Goal: Task Accomplishment & Management: Manage account settings

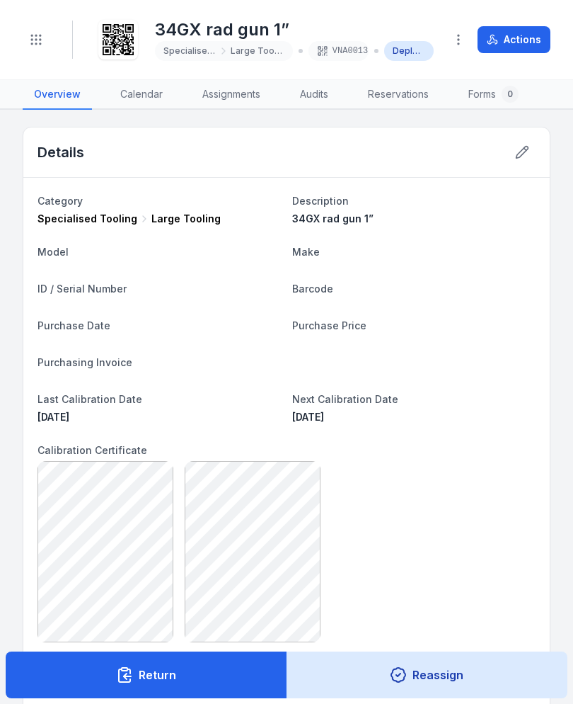
click at [35, 47] on button "Toggle Navigation" at bounding box center [36, 39] width 27 height 27
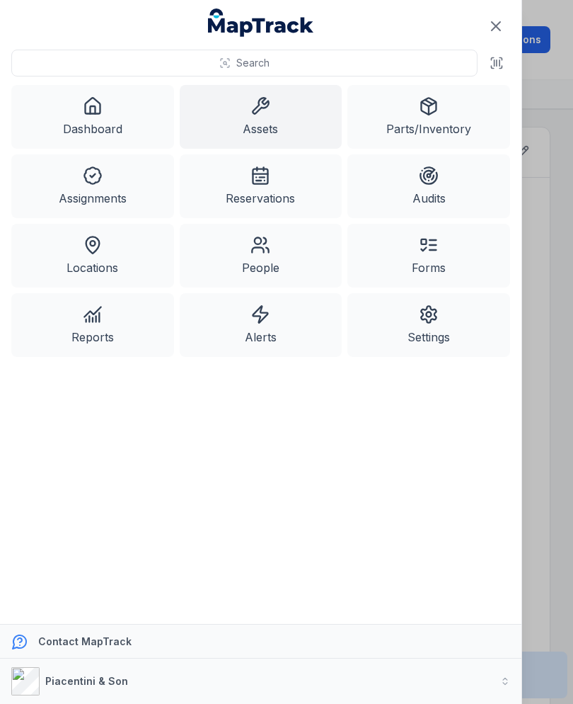
click at [229, 103] on link "Assets" at bounding box center [261, 117] width 163 height 64
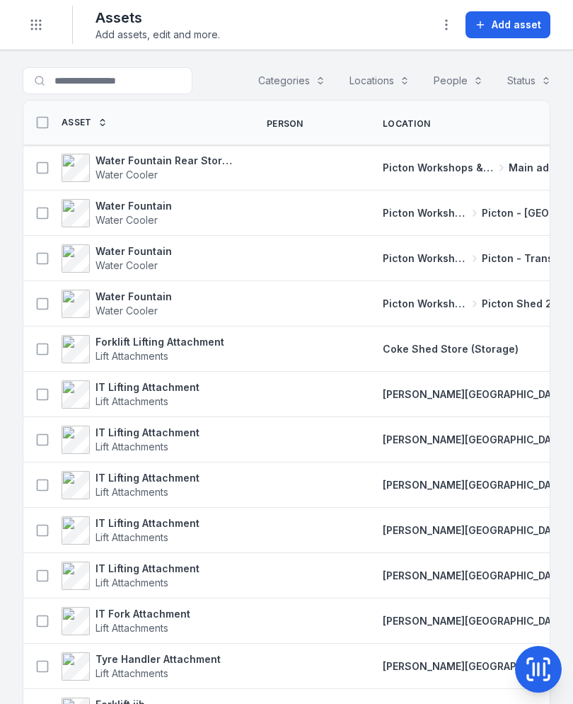
click at [24, 33] on div "Toggle Navigation" at bounding box center [36, 25] width 27 height 38
click at [41, 35] on button "Toggle Navigation" at bounding box center [36, 24] width 27 height 27
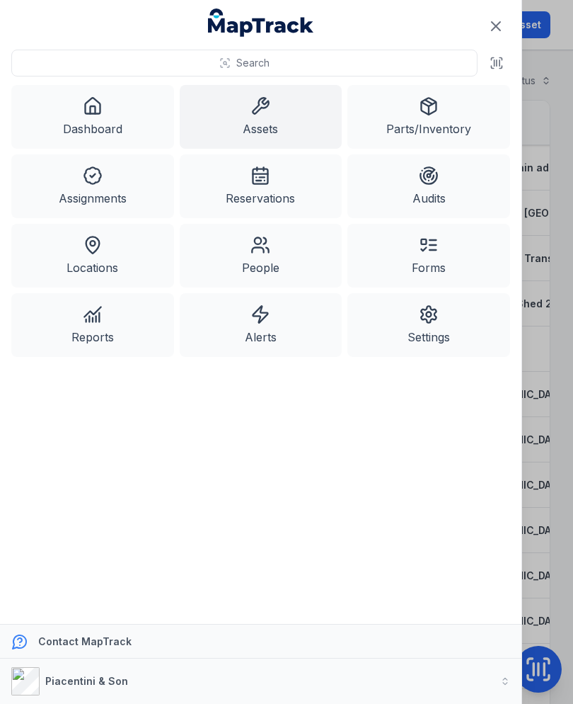
click at [285, 122] on link "Assets" at bounding box center [261, 117] width 163 height 64
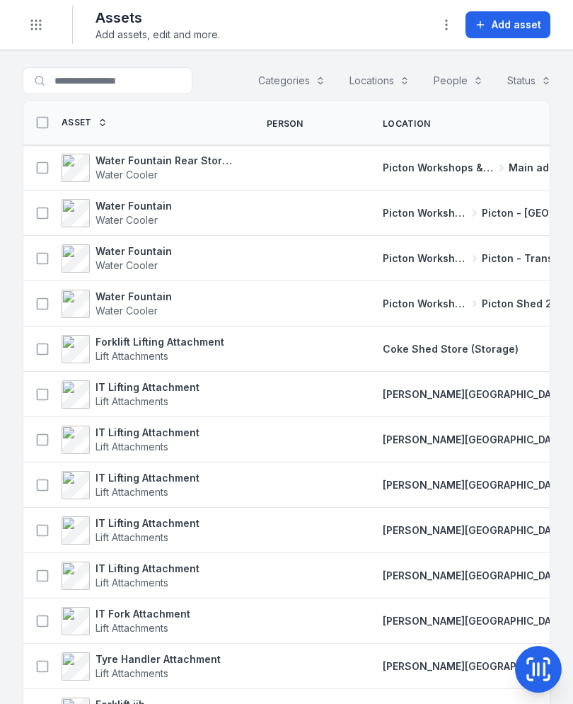
click at [520, 27] on span "Add asset" at bounding box center [517, 25] width 50 height 14
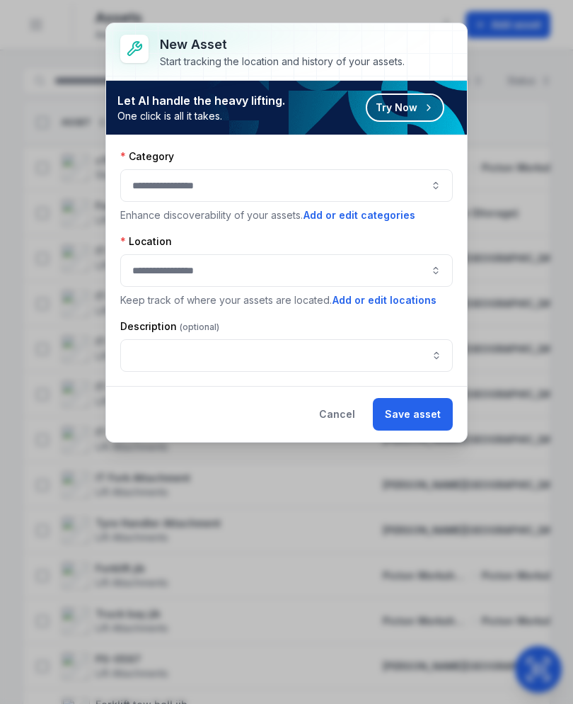
click at [408, 190] on button "button" at bounding box center [286, 185] width 333 height 33
click at [337, 421] on button "Cancel" at bounding box center [337, 414] width 60 height 33
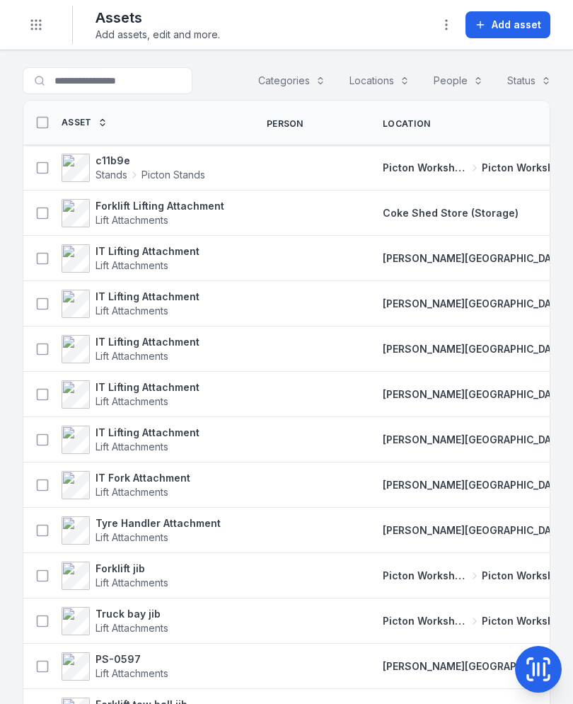
click at [329, 168] on div at bounding box center [308, 167] width 116 height 11
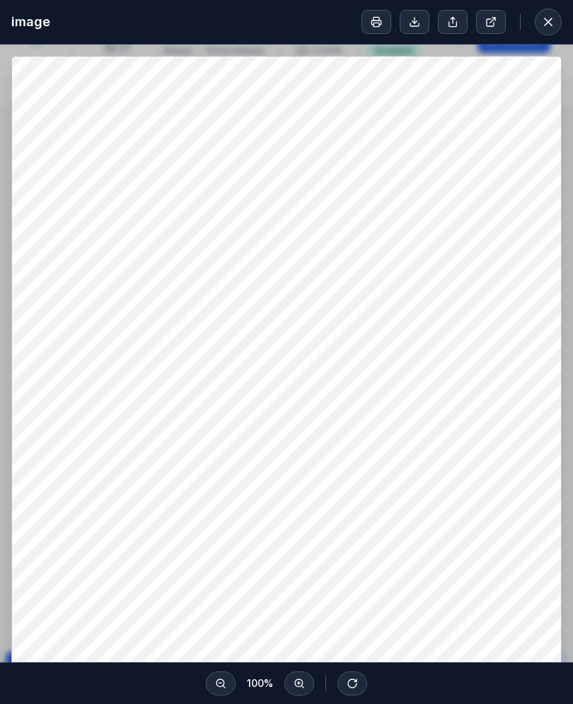
click at [297, 675] on button at bounding box center [300, 683] width 30 height 24
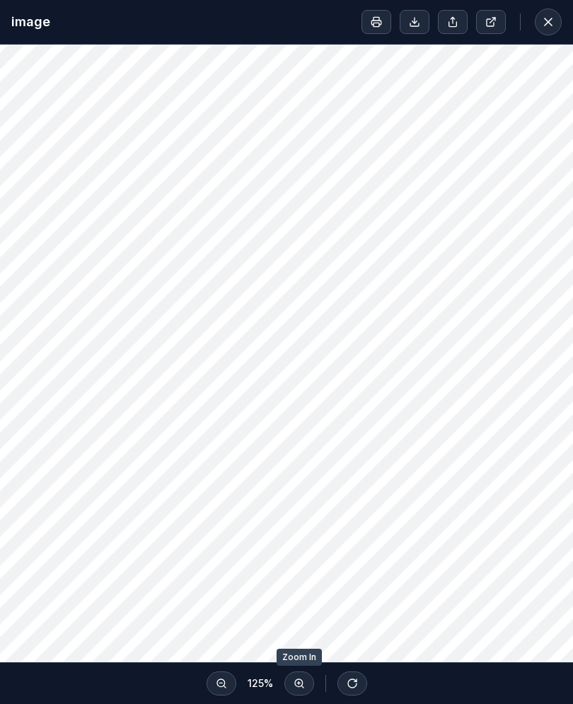
click at [296, 678] on icon at bounding box center [299, 683] width 11 height 11
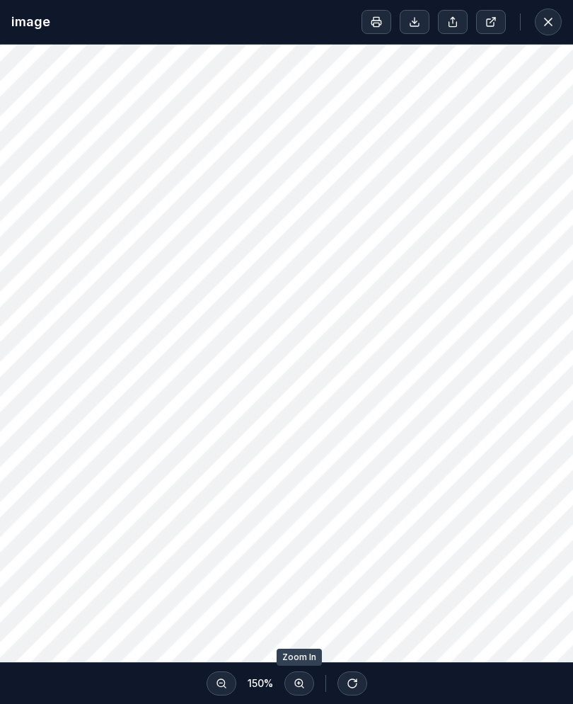
click at [295, 678] on icon at bounding box center [299, 683] width 11 height 11
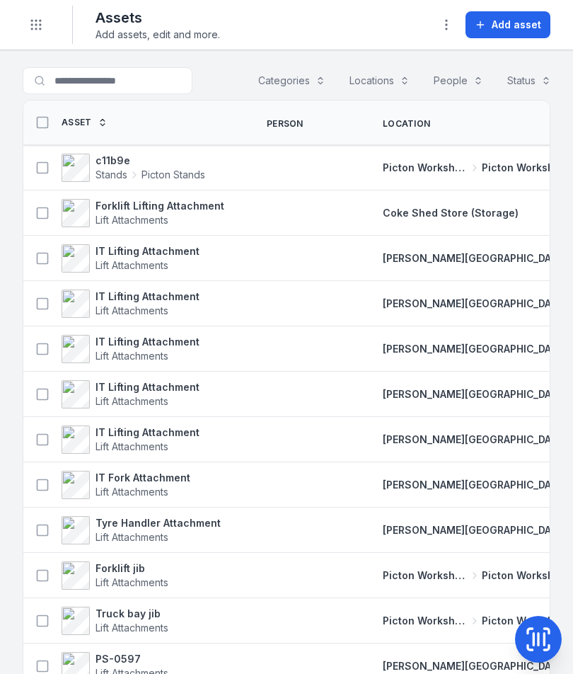
click at [289, 173] on div at bounding box center [308, 167] width 116 height 11
click at [139, 172] on icon at bounding box center [134, 174] width 11 height 11
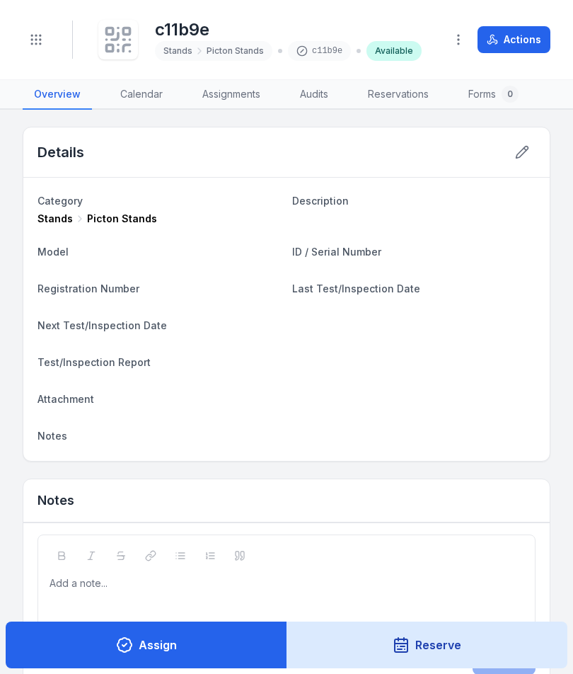
click at [521, 153] on icon at bounding box center [522, 152] width 14 height 14
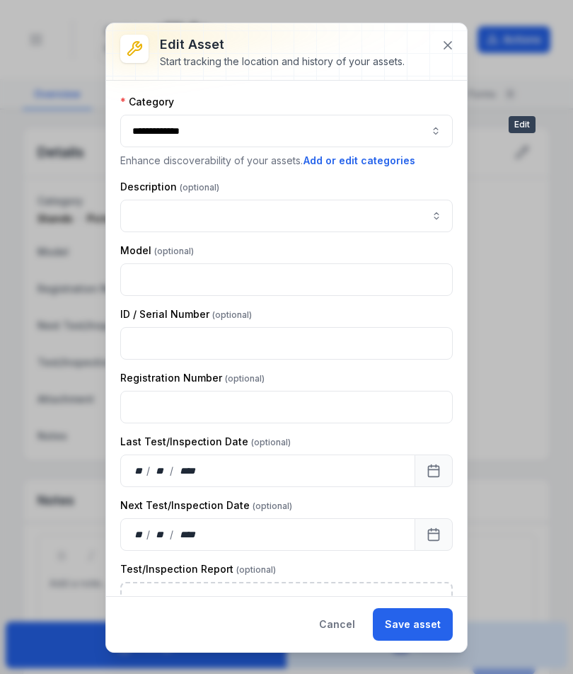
click at [453, 50] on icon at bounding box center [448, 45] width 14 height 14
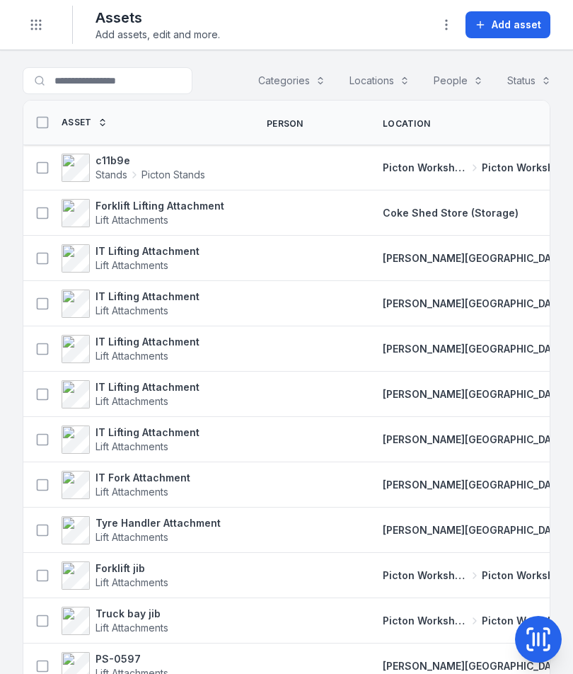
click at [515, 29] on span "Add asset" at bounding box center [517, 25] width 50 height 14
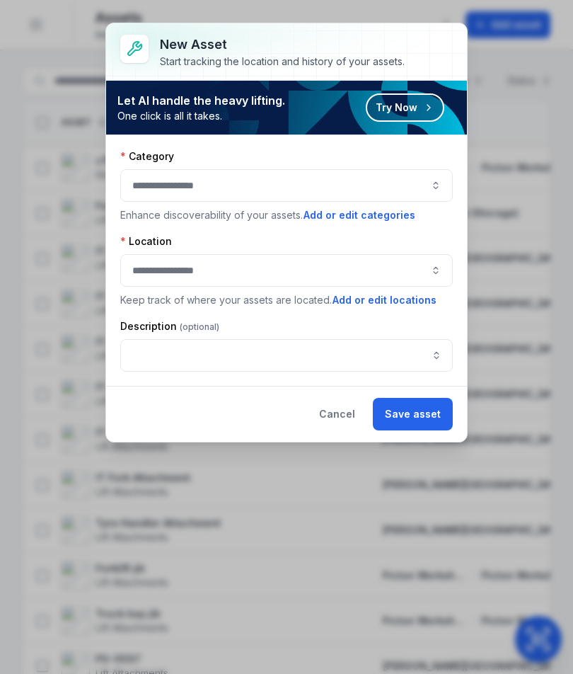
click at [425, 181] on button "button" at bounding box center [286, 185] width 333 height 33
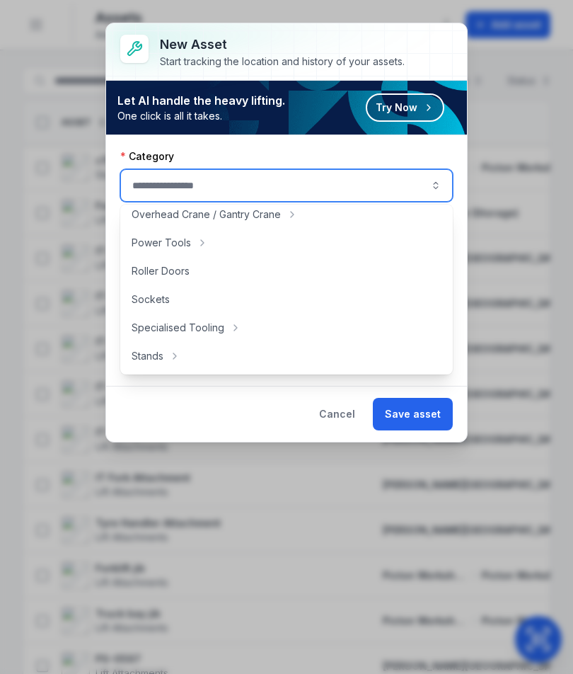
scroll to position [607, 0]
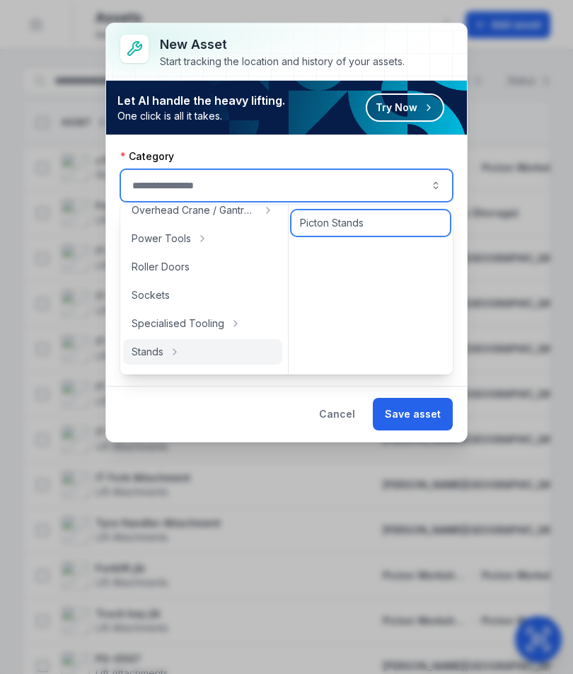
click at [355, 227] on span "Picton Stands" at bounding box center [332, 223] width 64 height 14
type input "**********"
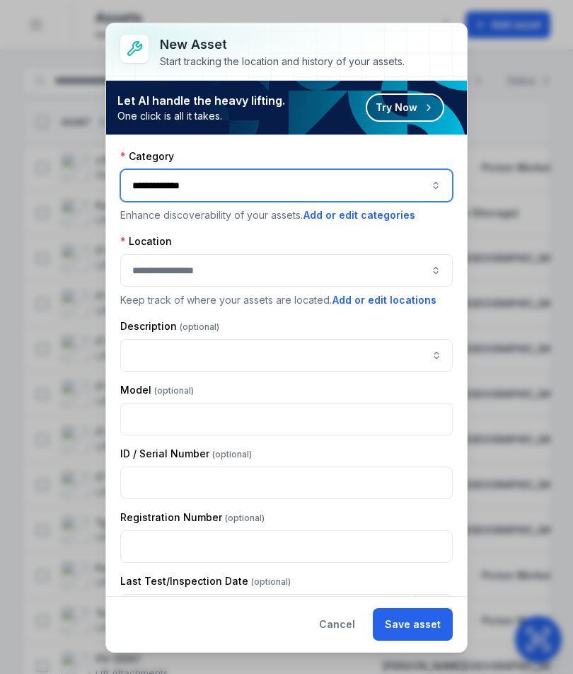
click at [360, 263] on button "button" at bounding box center [286, 270] width 333 height 33
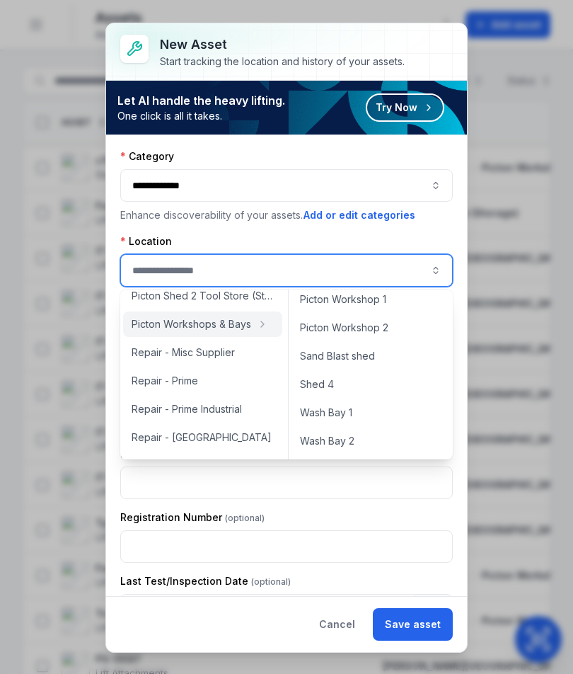
scroll to position [660, 0]
click at [387, 299] on div "Picton Workshop 1" at bounding box center [371, 299] width 159 height 25
type input "**********"
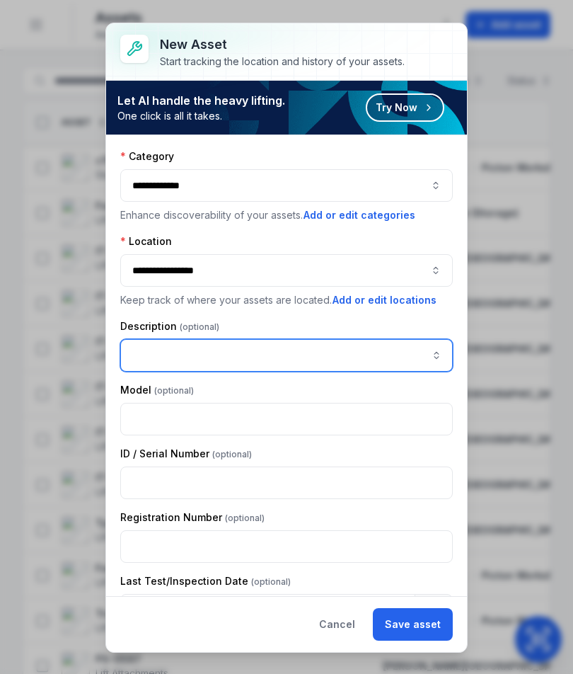
click at [367, 356] on input "asset-add:description-label" at bounding box center [286, 355] width 333 height 33
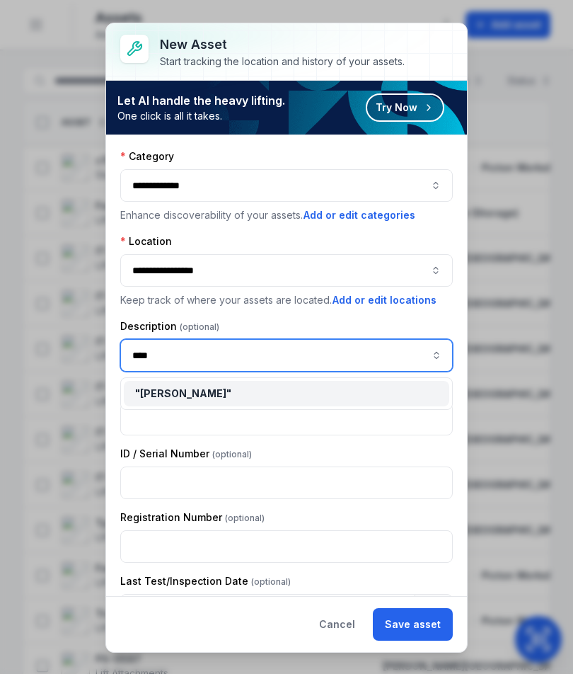
type input "*****"
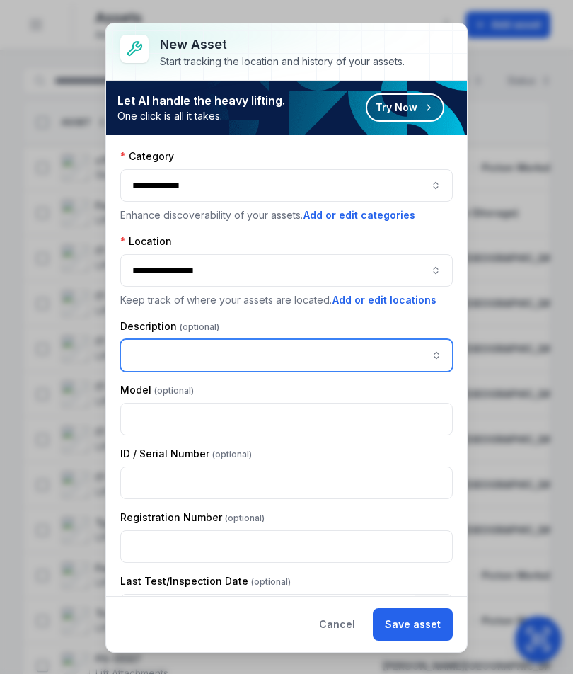
click at [383, 358] on input "asset-add:description-label" at bounding box center [286, 355] width 333 height 33
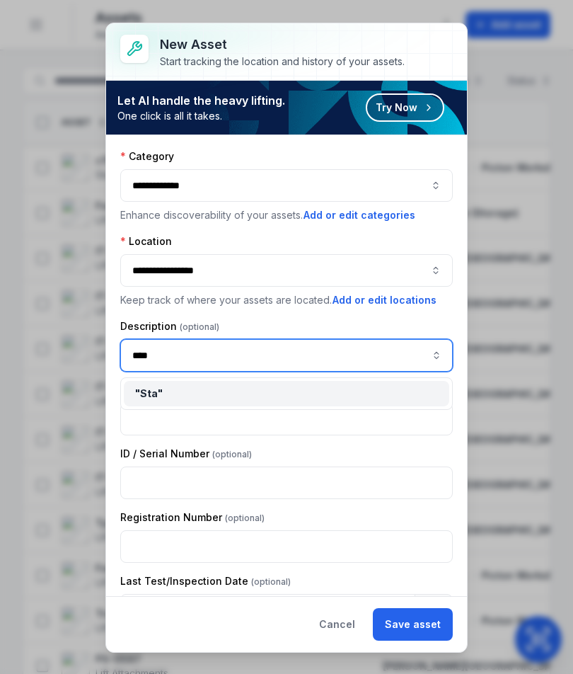
type input "*****"
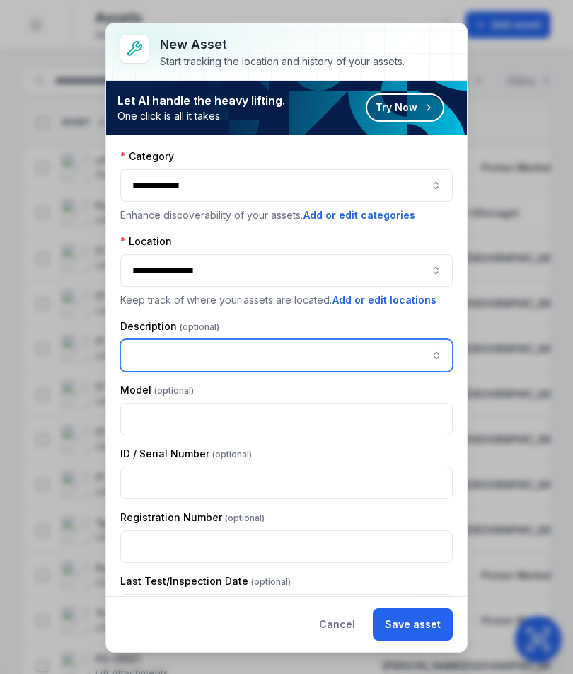
scroll to position [0, 0]
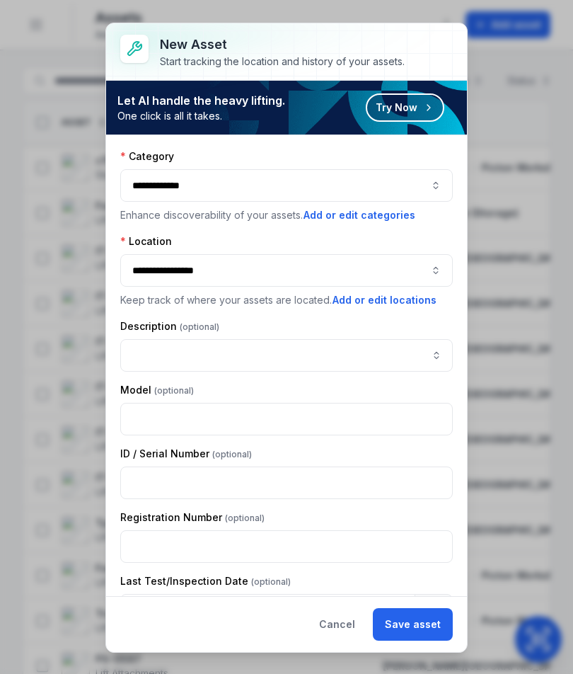
click at [419, 627] on button "Save asset" at bounding box center [413, 624] width 80 height 33
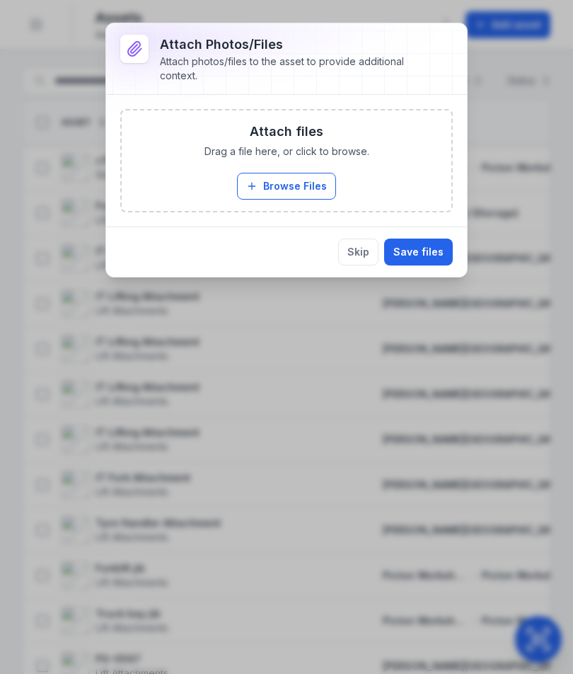
click at [290, 196] on button "Browse Files" at bounding box center [286, 186] width 99 height 27
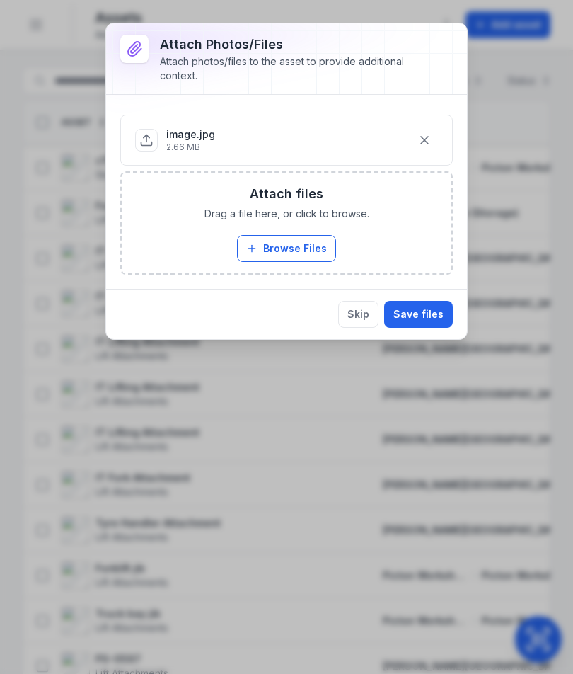
click at [425, 312] on button "Save files" at bounding box center [418, 314] width 69 height 27
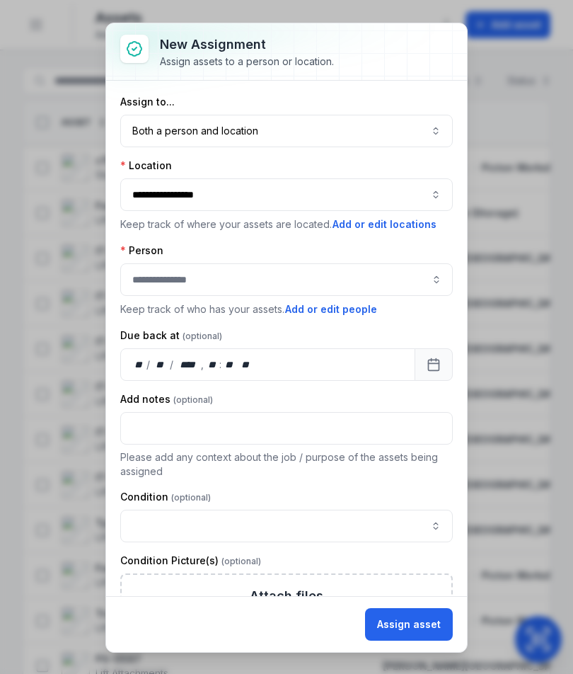
click at [423, 616] on button "Assign asset" at bounding box center [409, 624] width 88 height 33
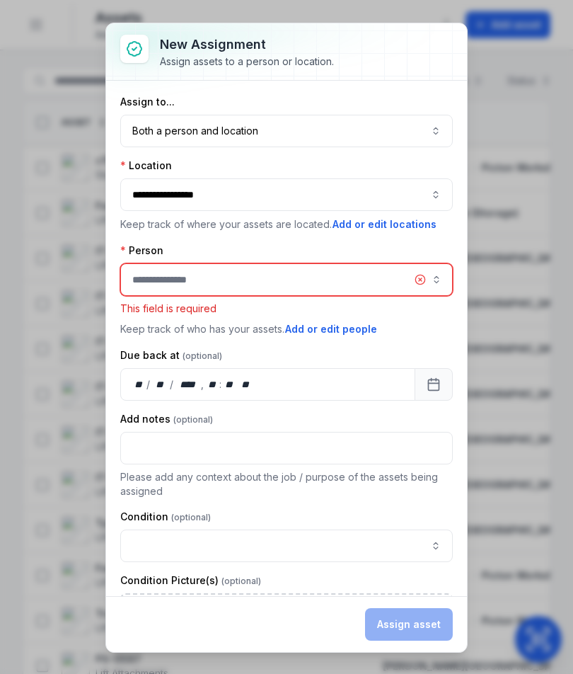
click at [423, 277] on button "button" at bounding box center [429, 279] width 50 height 33
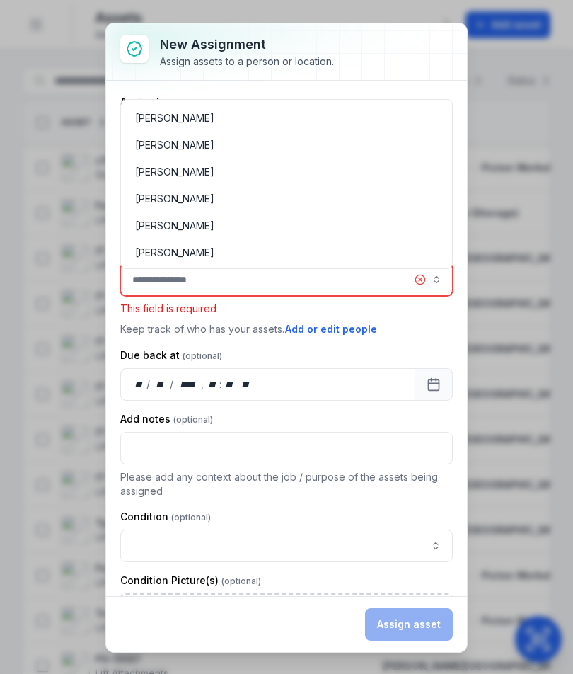
scroll to position [602, 0]
click at [440, 311] on p "This field is required" at bounding box center [286, 309] width 333 height 14
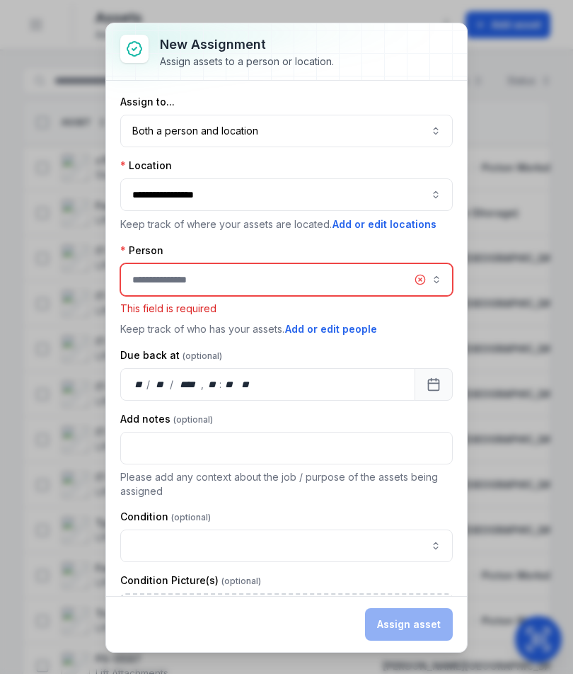
click at [421, 282] on button "button" at bounding box center [429, 279] width 50 height 33
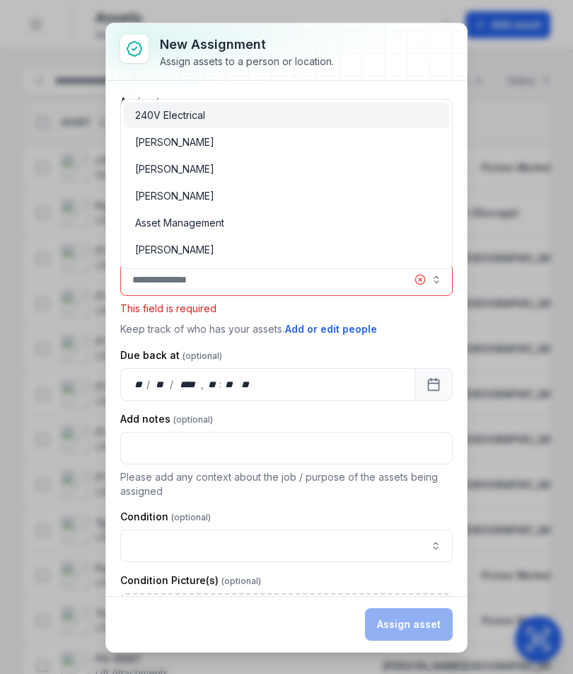
click at [433, 328] on p "Keep track of who has your assets. Add or edit people" at bounding box center [286, 329] width 333 height 16
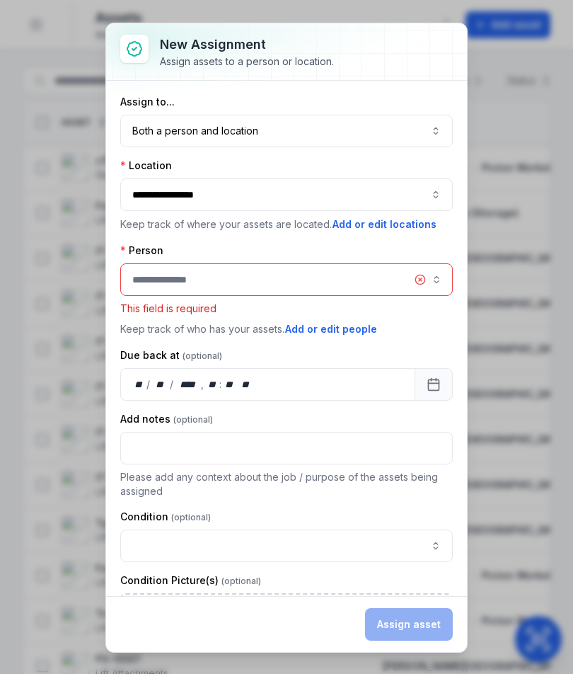
click at [434, 141] on button "Both a person and location ****" at bounding box center [286, 131] width 333 height 33
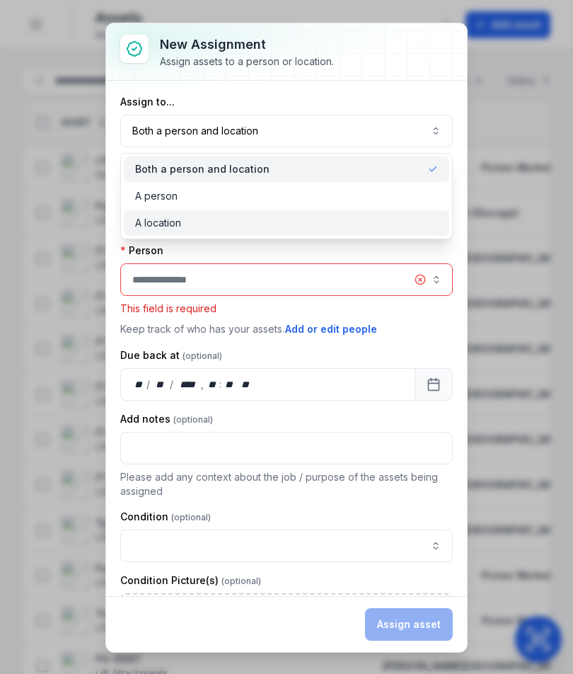
click at [362, 220] on div "A location" at bounding box center [286, 223] width 303 height 14
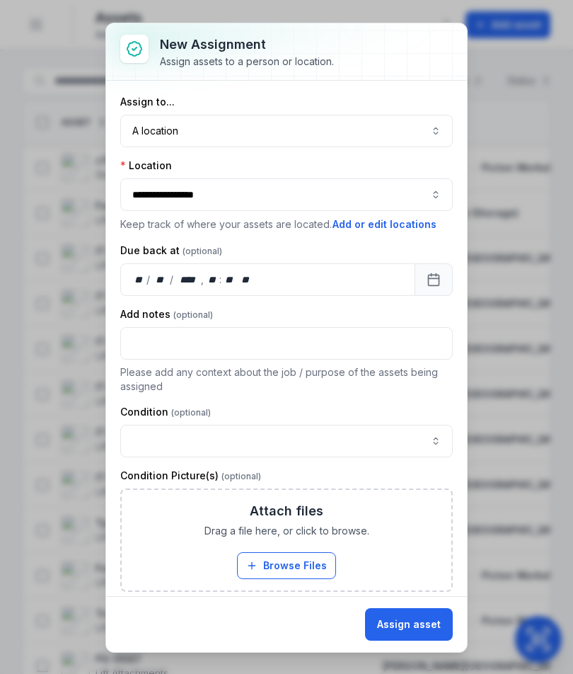
click at [428, 626] on button "Assign asset" at bounding box center [409, 624] width 88 height 33
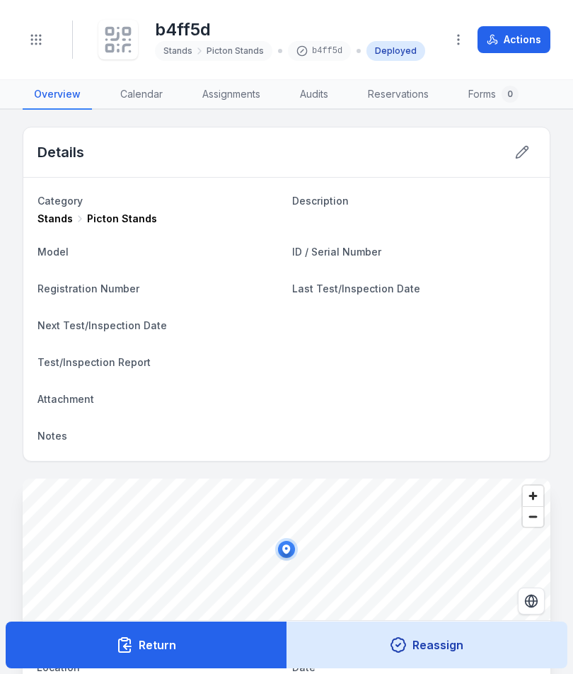
click at [110, 30] on icon at bounding box center [118, 39] width 31 height 31
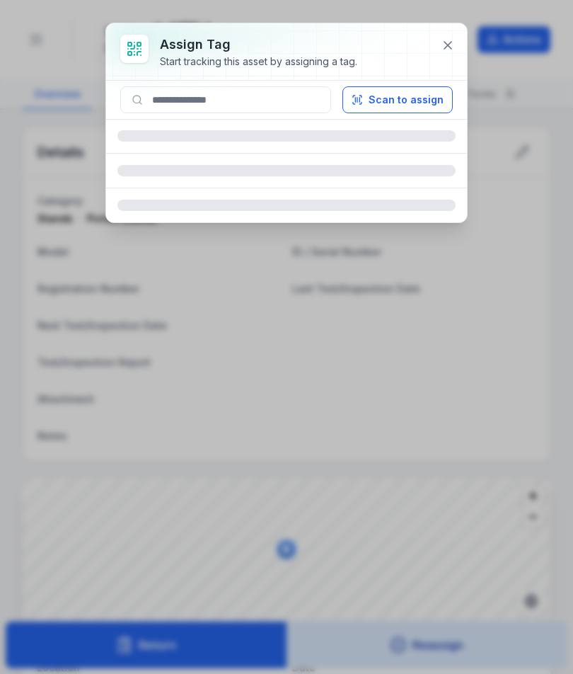
click at [400, 105] on button "Scan to assign" at bounding box center [398, 99] width 110 height 27
